Goal: Information Seeking & Learning: Learn about a topic

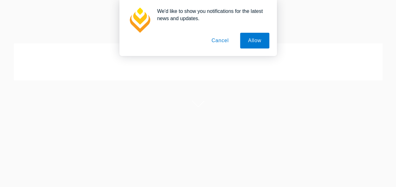
scroll to position [20, 0]
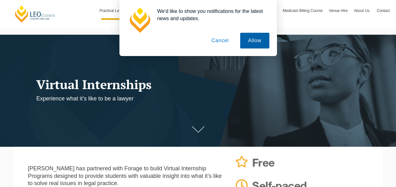
click at [252, 39] on button "Allow" at bounding box center [254, 41] width 29 height 16
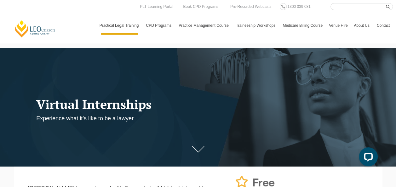
scroll to position [0, 0]
click at [146, 106] on h1 "Virtual Internships" at bounding box center [149, 104] width 226 height 14
click at [192, 148] on link at bounding box center [197, 151] width 25 height 19
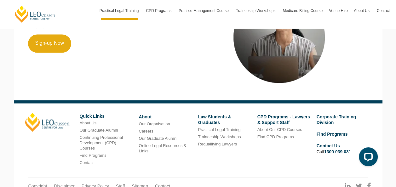
scroll to position [522, 0]
